Goal: Transaction & Acquisition: Purchase product/service

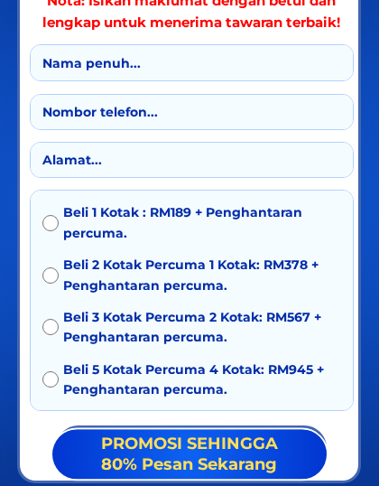
scroll to position [3262, 0]
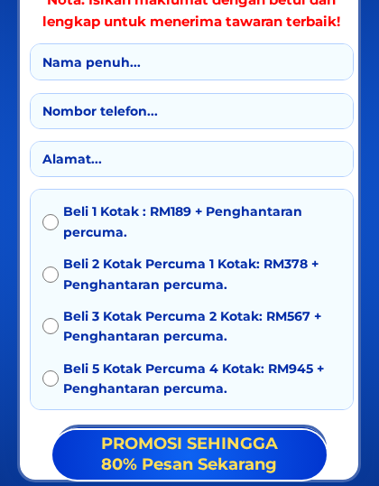
click at [142, 64] on input "text" at bounding box center [192, 61] width 308 height 34
type input "[PERSON_NAME]"
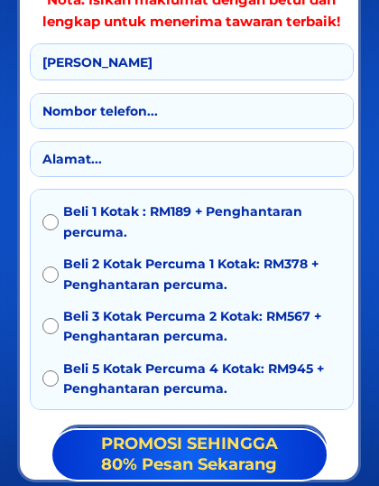
type input "[PERSON_NAME]"
type input "0198121686"
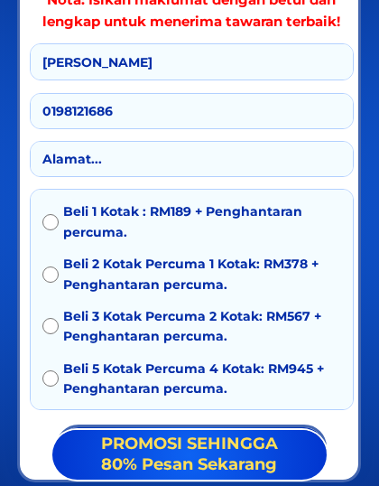
type input "0198121686"
click at [180, 70] on input "[PERSON_NAME]" at bounding box center [192, 61] width 308 height 34
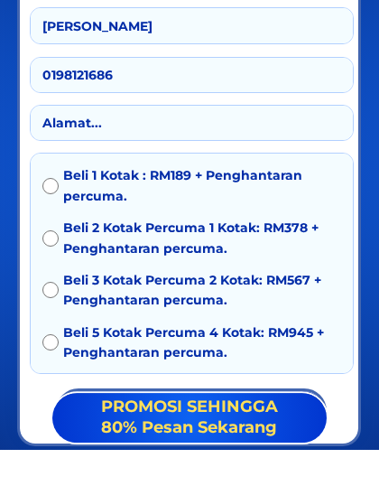
type input "[PERSON_NAME]"
click at [134, 143] on input "text" at bounding box center [192, 160] width 308 height 34
type input "[STREET_ADDRESS]"
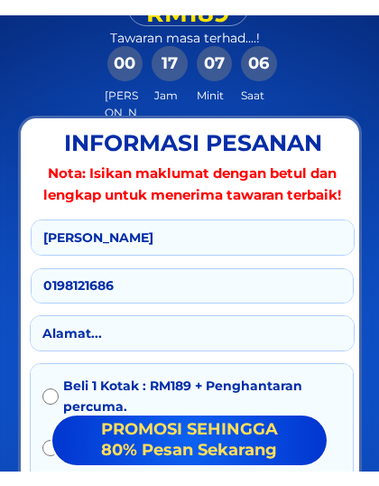
scroll to position [9981, 0]
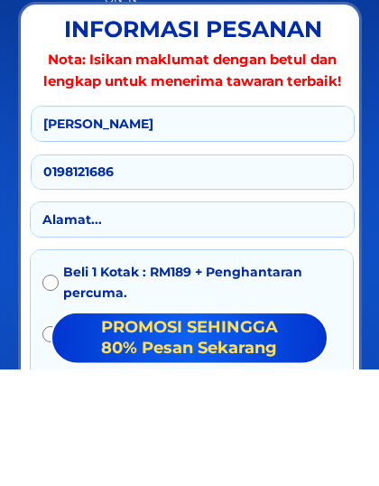
click at [172, 223] on input "[PERSON_NAME]" at bounding box center [193, 240] width 308 height 34
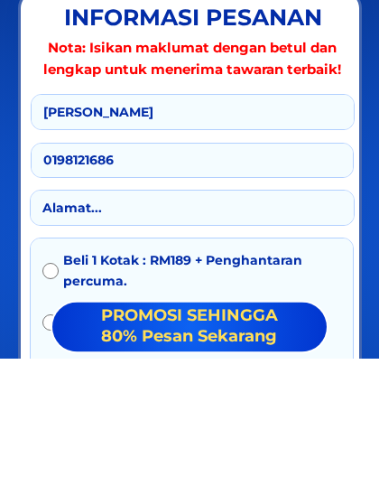
type input "[PERSON_NAME]"
click at [138, 319] on input "text" at bounding box center [192, 336] width 308 height 34
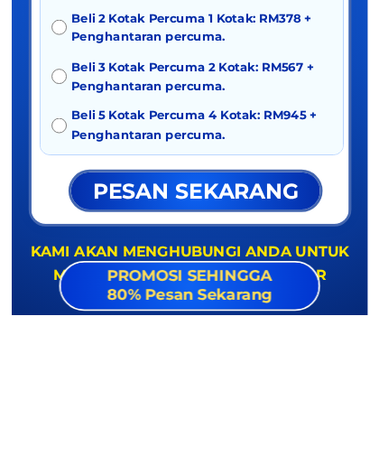
scroll to position [10150, 0]
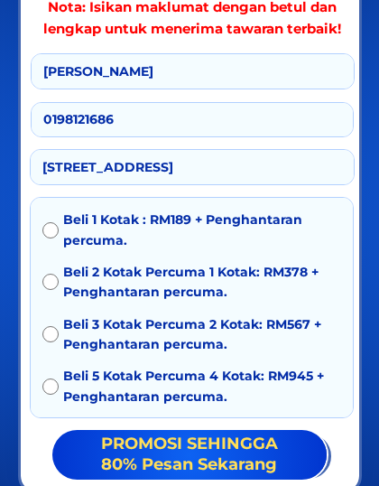
click at [230, 172] on input "[STREET_ADDRESS]" at bounding box center [192, 167] width 308 height 34
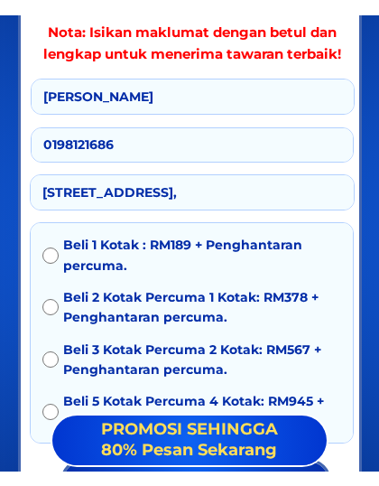
scroll to position [10131, 0]
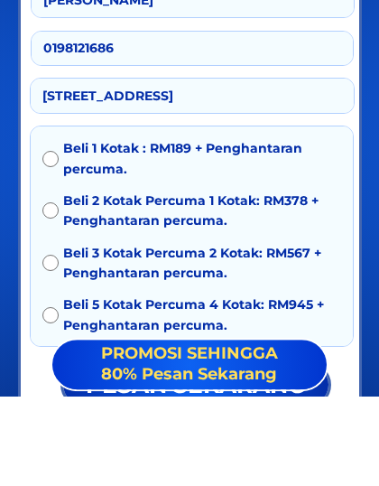
click button "submit" at bounding box center [0, 0] width 0 height 0
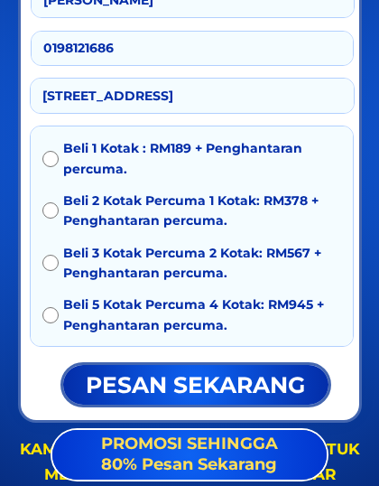
click at [311, 105] on input "[STREET_ADDRESS]" at bounding box center [192, 96] width 308 height 34
click at [330, 98] on input "[STREET_ADDRESS]" at bounding box center [192, 96] width 308 height 34
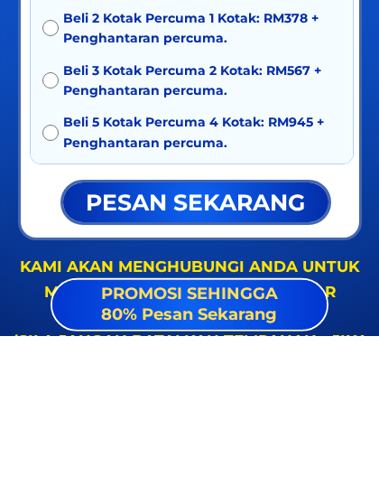
type input "[STREET_ADDRESS]"
click at [55, 274] on input "radio" at bounding box center [50, 282] width 16 height 16
radio input "true"
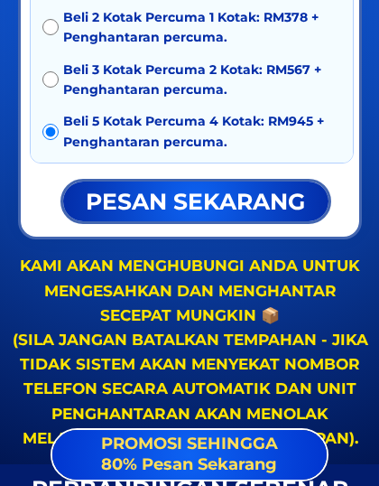
click at [194, 209] on p "pesan sekarang" at bounding box center [196, 202] width 286 height 42
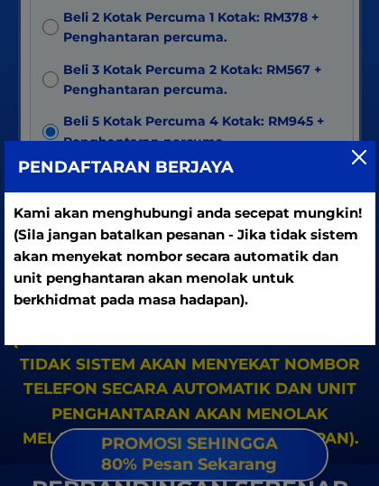
scroll to position [0, 0]
click at [363, 161] on div at bounding box center [359, 157] width 14 height 14
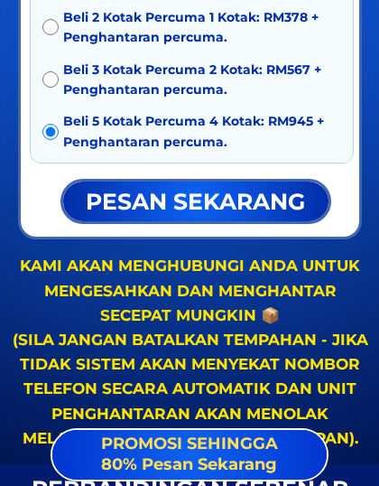
click at [348, 153] on div "Beli 1 Kotak : RM189 + Penghantaran percuma. Beli 2 Kotak Percuma 1 Kotak: RM37…" at bounding box center [192, 59] width 322 height 232
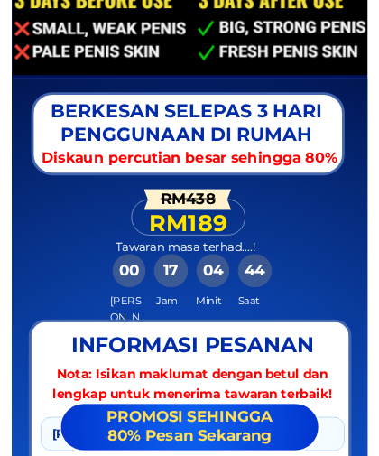
scroll to position [9450, 0]
